Goal: Transaction & Acquisition: Purchase product/service

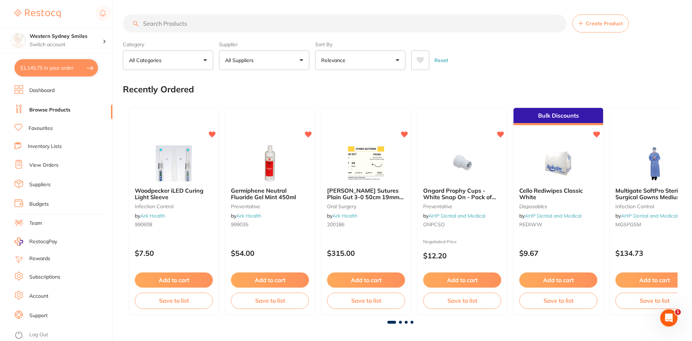
click at [42, 129] on link "Favourites" at bounding box center [41, 128] width 24 height 7
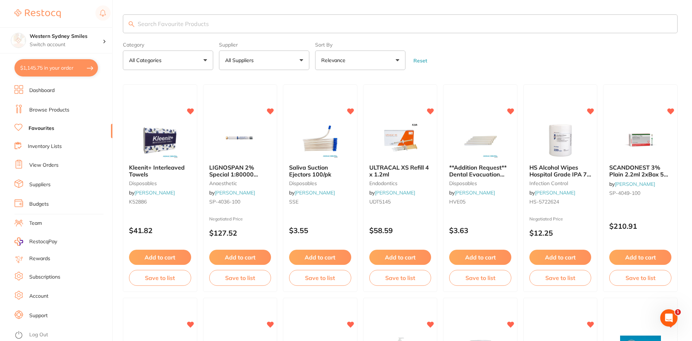
click at [205, 26] on input "search" at bounding box center [400, 23] width 555 height 19
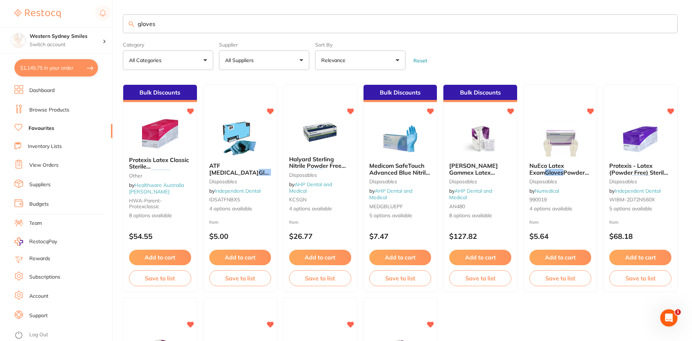
type input "gloves"
click at [284, 62] on button "All Suppliers" at bounding box center [264, 61] width 90 height 20
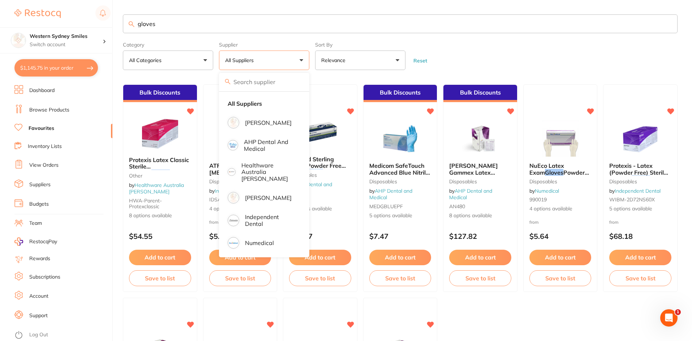
click at [200, 29] on input "gloves" at bounding box center [400, 23] width 555 height 19
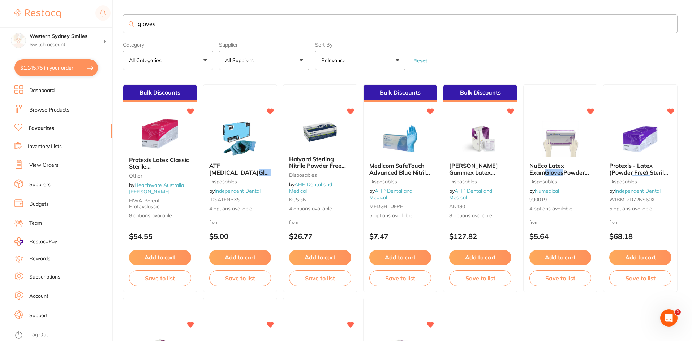
click at [53, 117] on ul "Dashboard Browse Products Favourites Inventory Lists View Orders Suppliers Budg…" at bounding box center [63, 213] width 98 height 256
click at [58, 112] on link "Browse Products" at bounding box center [49, 110] width 40 height 7
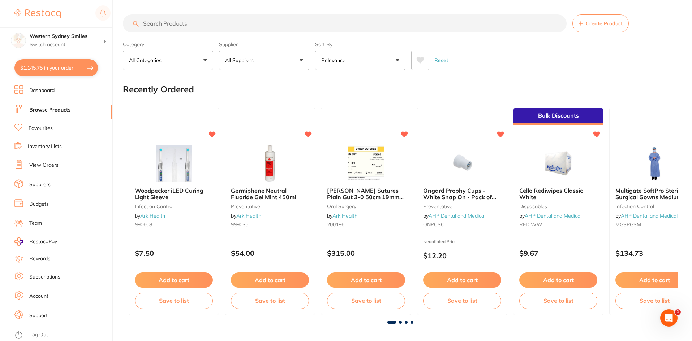
click at [169, 24] on input "search" at bounding box center [345, 23] width 444 height 18
type input "gloves"
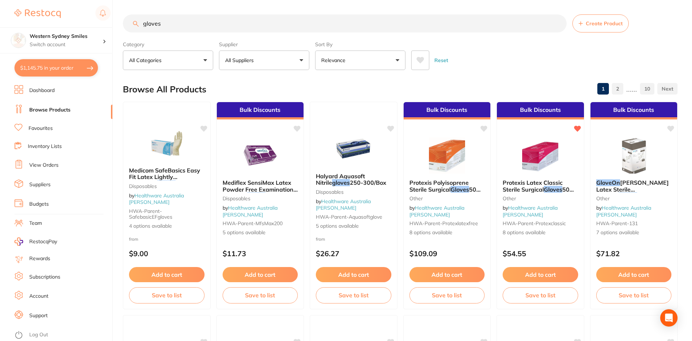
click at [276, 64] on button "All Suppliers" at bounding box center [264, 61] width 90 height 20
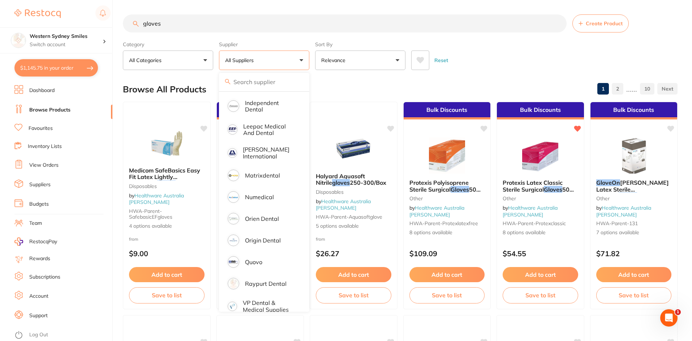
scroll to position [231, 0]
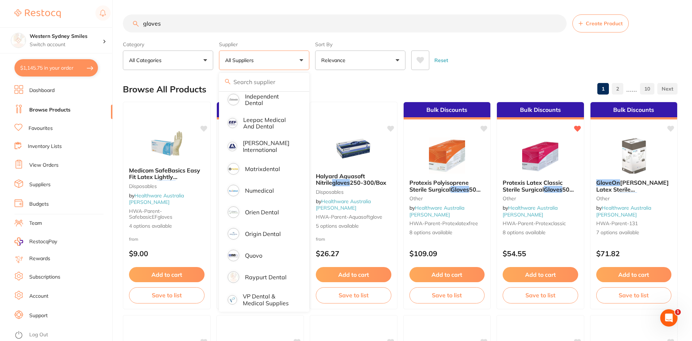
drag, startPoint x: 375, startPoint y: 26, endPoint x: 382, endPoint y: 20, distance: 9.7
click at [376, 24] on input "gloves" at bounding box center [345, 23] width 444 height 18
